Goal: Use online tool/utility

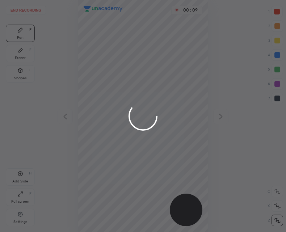
scroll to position [232, 170]
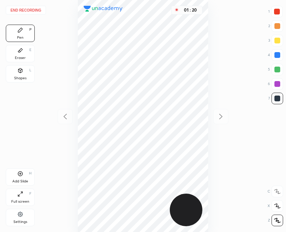
click at [23, 175] on icon at bounding box center [20, 174] width 6 height 6
click at [67, 118] on icon at bounding box center [65, 116] width 9 height 9
click at [12, 179] on div "Add Slide H" at bounding box center [20, 176] width 29 height 17
click at [225, 122] on div at bounding box center [220, 116] width 15 height 15
click at [65, 114] on icon at bounding box center [65, 116] width 9 height 9
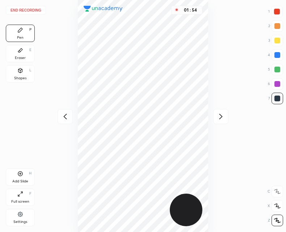
click at [223, 115] on icon at bounding box center [221, 116] width 9 height 9
click at [20, 175] on icon at bounding box center [20, 174] width 6 height 6
click at [32, 7] on button "End recording" at bounding box center [26, 10] width 40 height 9
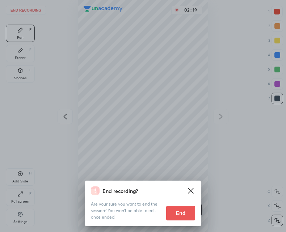
click at [180, 214] on button "End" at bounding box center [180, 213] width 29 height 14
